Goal: Obtain resource: Download file/media

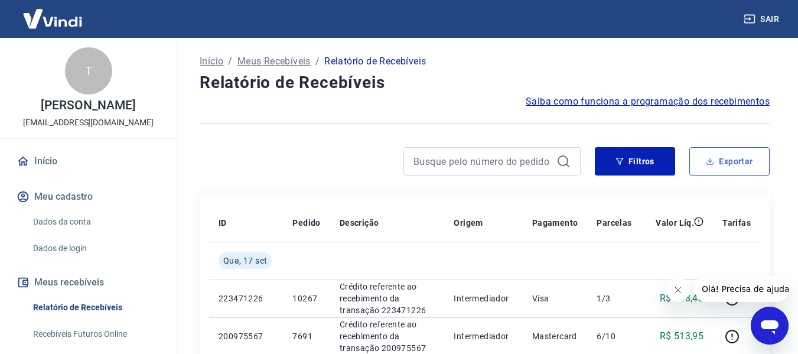
click at [747, 157] on button "Exportar" at bounding box center [729, 161] width 80 height 28
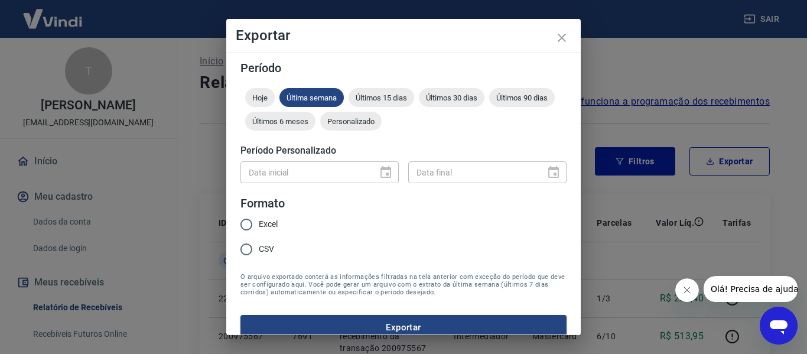
click at [247, 224] on input "Excel" at bounding box center [246, 224] width 25 height 25
radio input "true"
click at [373, 328] on button "Exportar" at bounding box center [403, 327] width 326 height 25
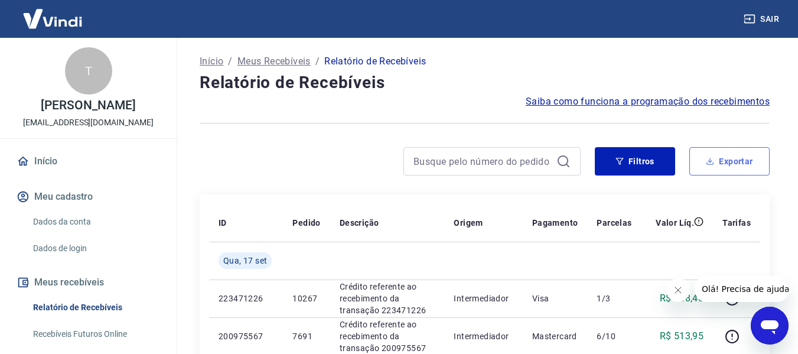
click at [740, 168] on button "Exportar" at bounding box center [729, 161] width 80 height 28
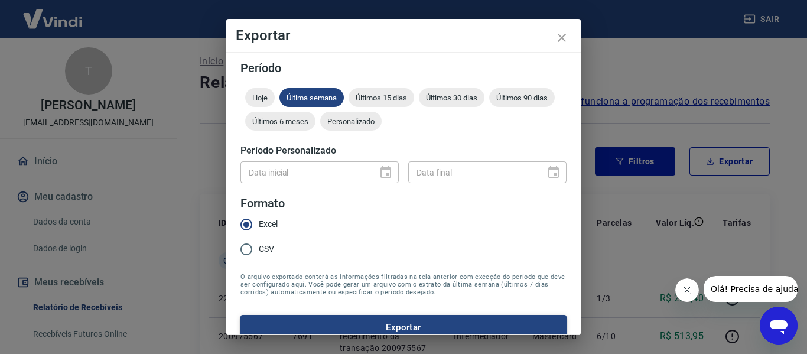
click at [393, 324] on button "Exportar" at bounding box center [403, 327] width 326 height 25
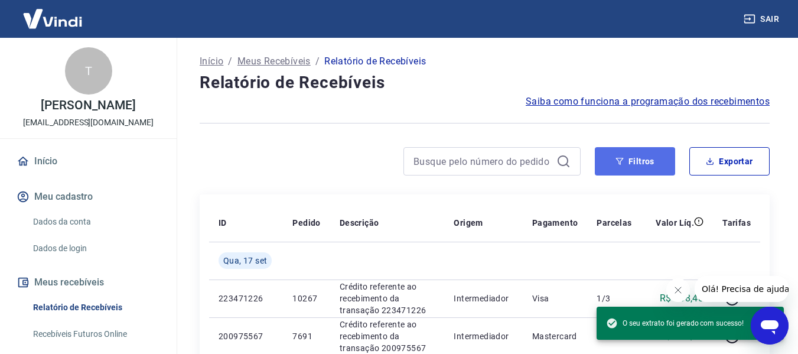
click at [652, 167] on button "Filtros" at bounding box center [635, 161] width 80 height 28
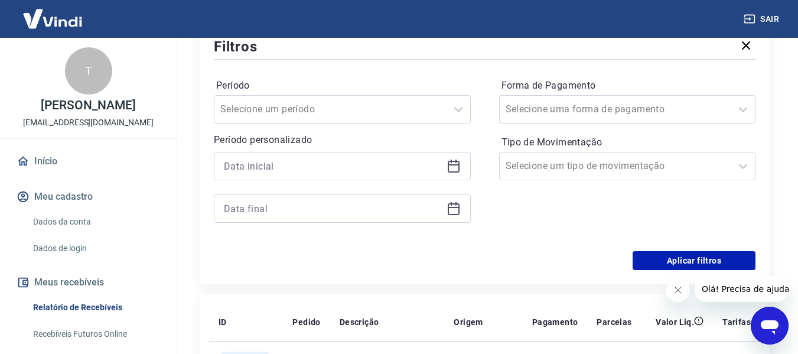
scroll to position [177, 0]
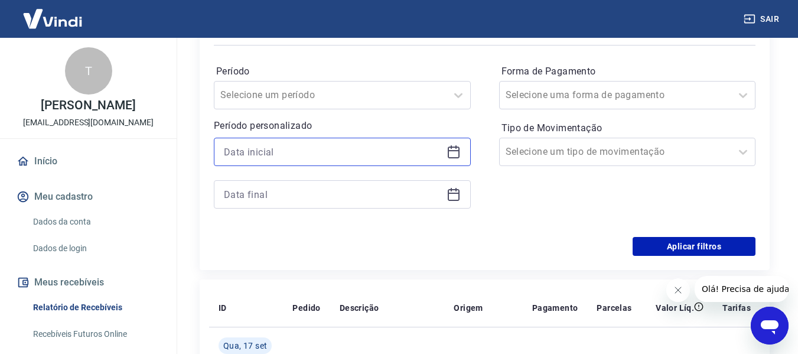
click at [327, 151] on input at bounding box center [333, 152] width 218 height 18
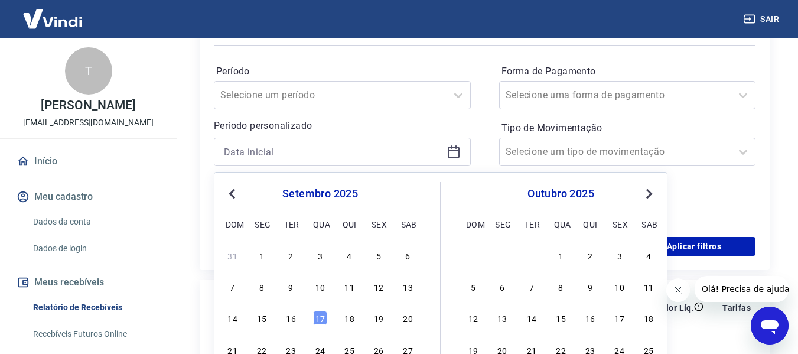
click at [268, 276] on div "31 1 2 3 4 5 6 7 8 9 10 11 12 13 14 15 16 17 18 19 20 21 22 23 24 25 26 27 28 2…" at bounding box center [320, 317] width 193 height 143
click at [264, 286] on div "8" at bounding box center [262, 286] width 14 height 14
type input "08/09/2025"
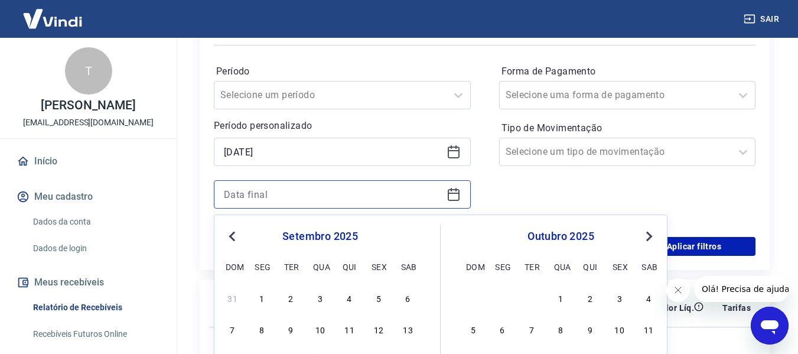
click at [288, 188] on input at bounding box center [333, 194] width 218 height 18
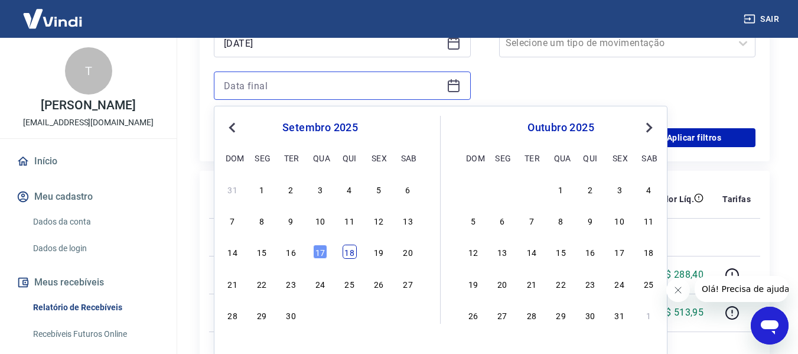
scroll to position [295, 0]
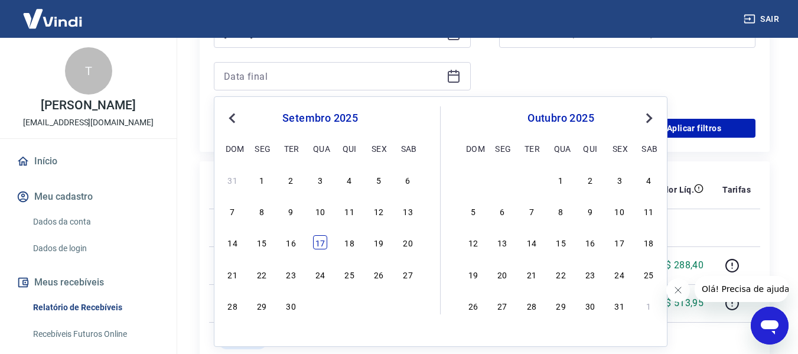
click at [318, 242] on div "17" at bounding box center [320, 242] width 14 height 14
type input "17/09/2025"
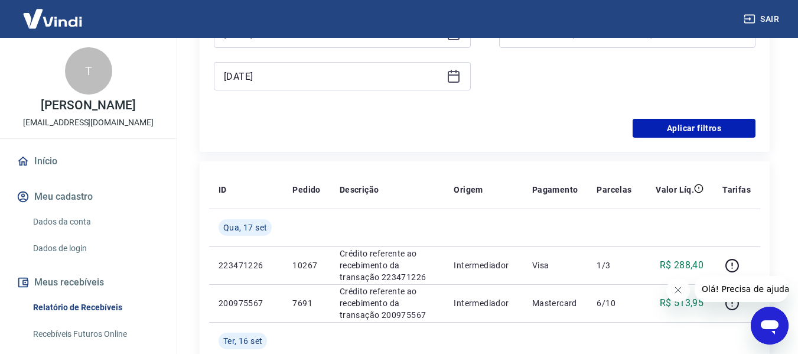
click at [715, 95] on div "Forma de Pagamento Selecione uma forma de pagamento Tipo de Movimentação Seleci…" at bounding box center [627, 24] width 257 height 161
click at [698, 129] on button "Aplicar filtros" at bounding box center [694, 128] width 123 height 19
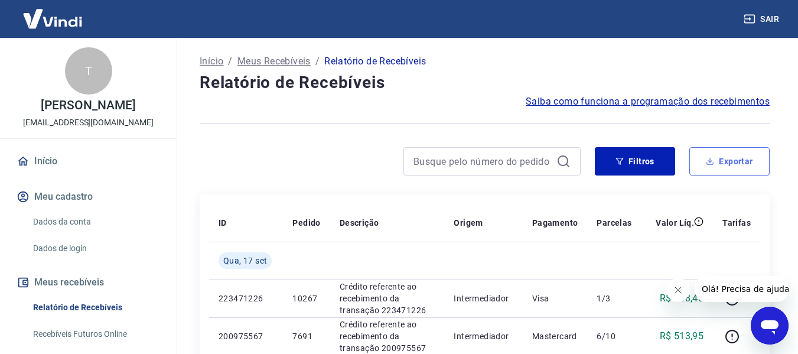
click at [713, 163] on icon "button" at bounding box center [710, 161] width 8 height 8
type input "08/09/2025"
type input "17/09/2025"
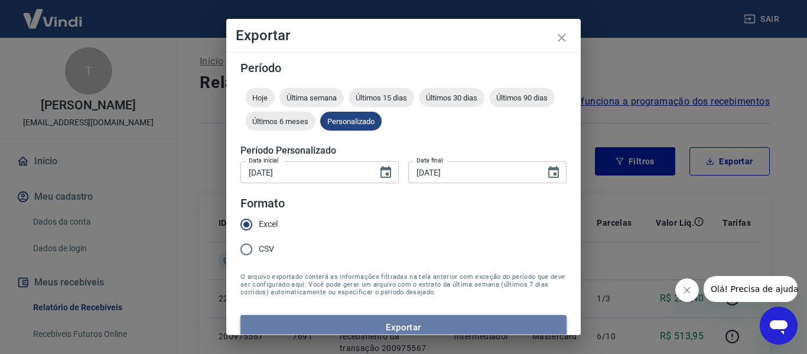
click at [409, 329] on button "Exportar" at bounding box center [403, 327] width 326 height 25
